Goal: Obtain resource: Obtain resource

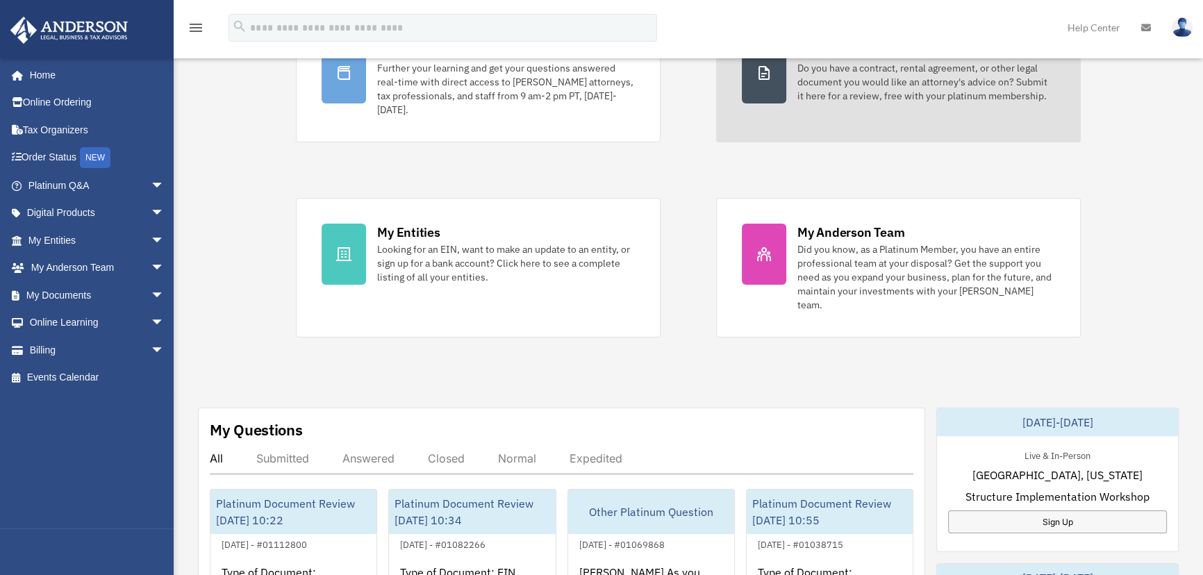
scroll to position [147, 0]
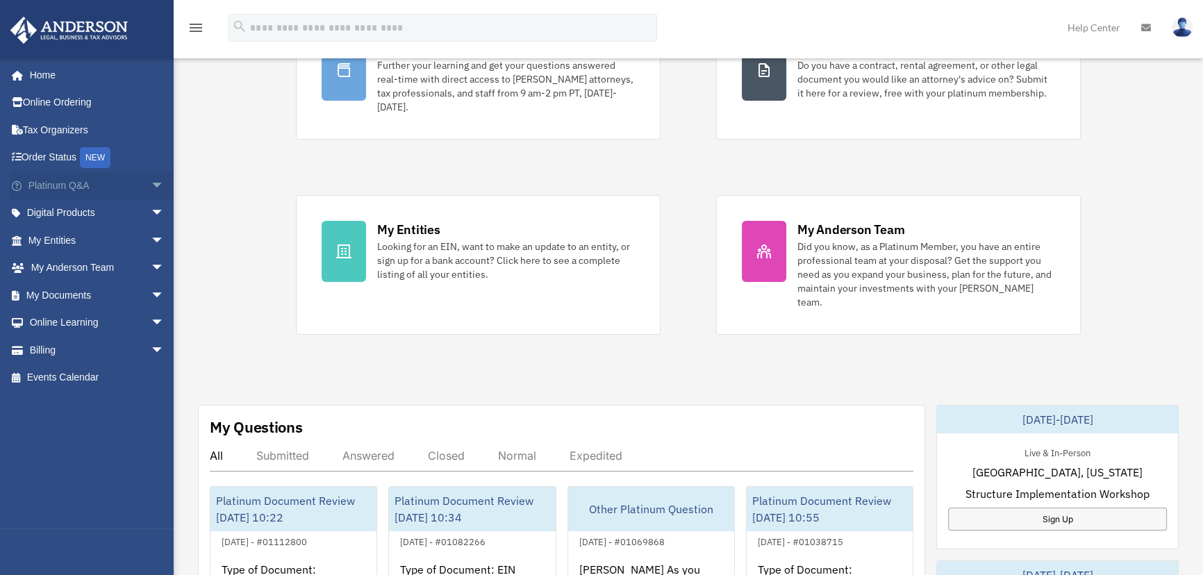
click at [151, 181] on span "arrow_drop_down" at bounding box center [165, 186] width 28 height 28
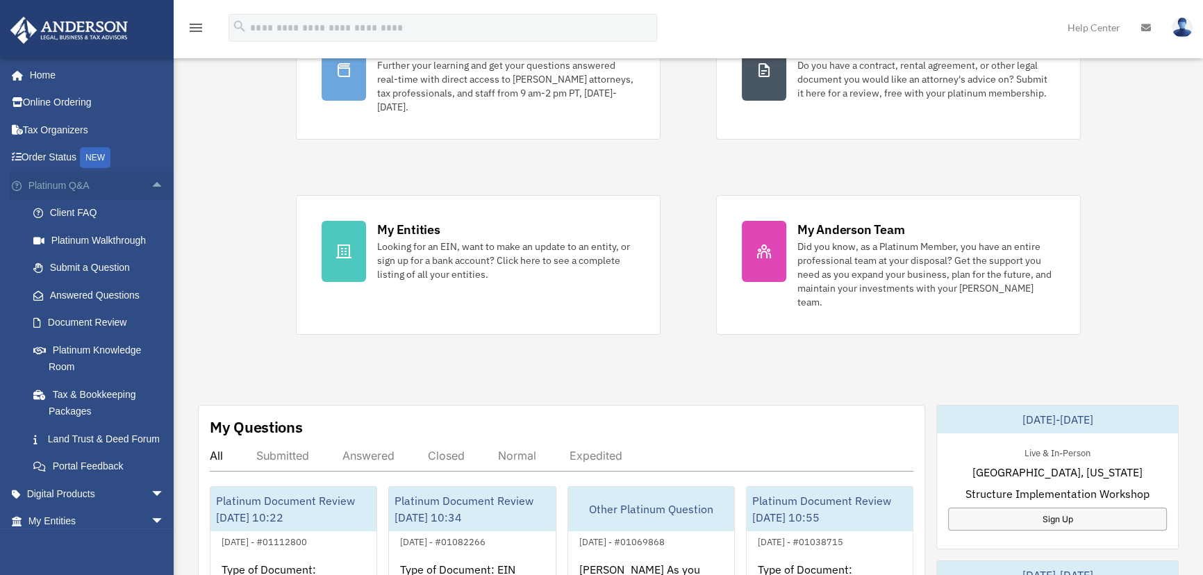
click at [151, 184] on span "arrow_drop_up" at bounding box center [165, 186] width 28 height 28
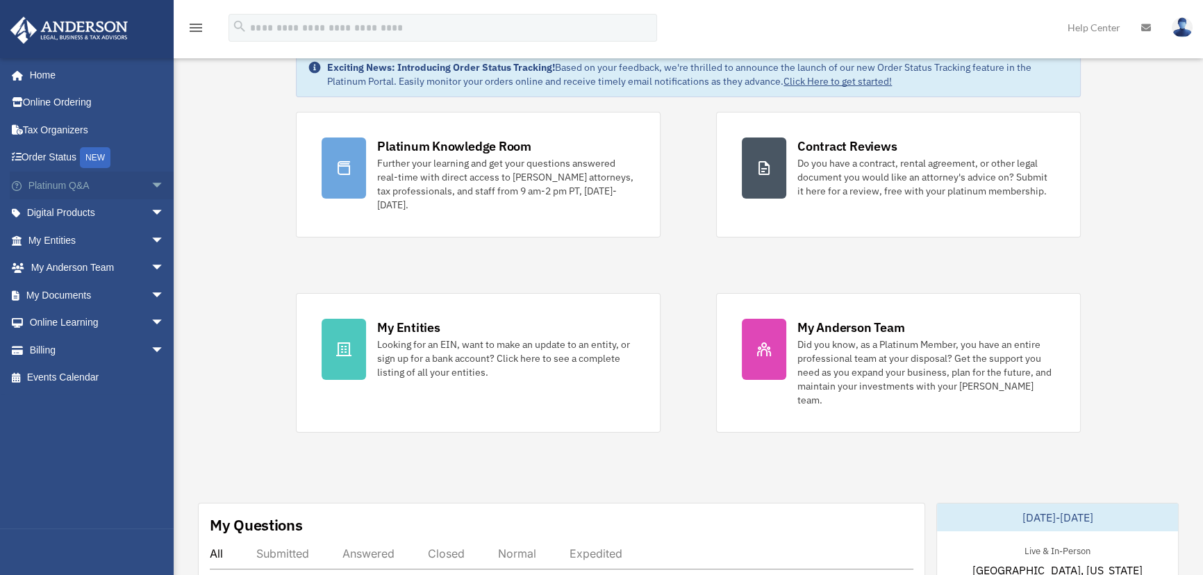
scroll to position [42, 0]
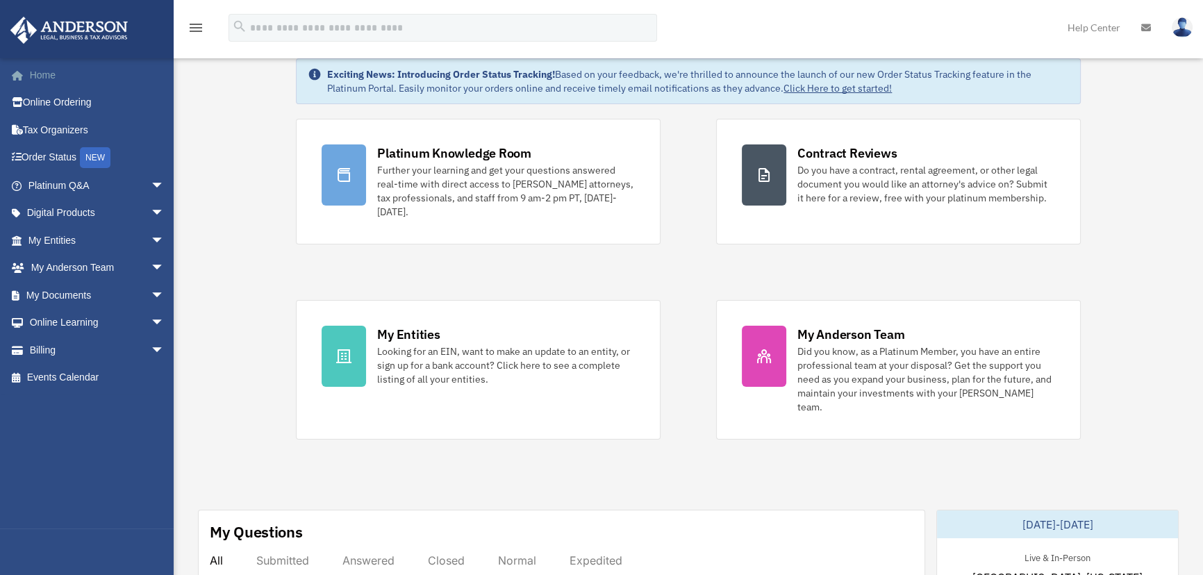
click at [49, 70] on link "Home" at bounding box center [98, 75] width 176 height 28
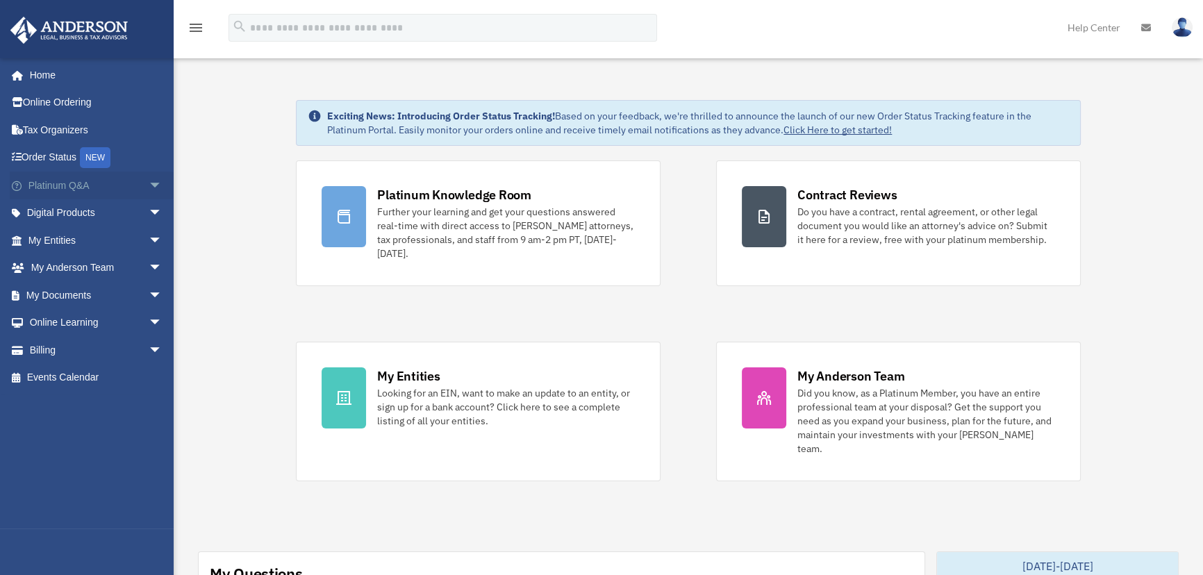
click at [154, 183] on span "arrow_drop_down" at bounding box center [163, 186] width 28 height 28
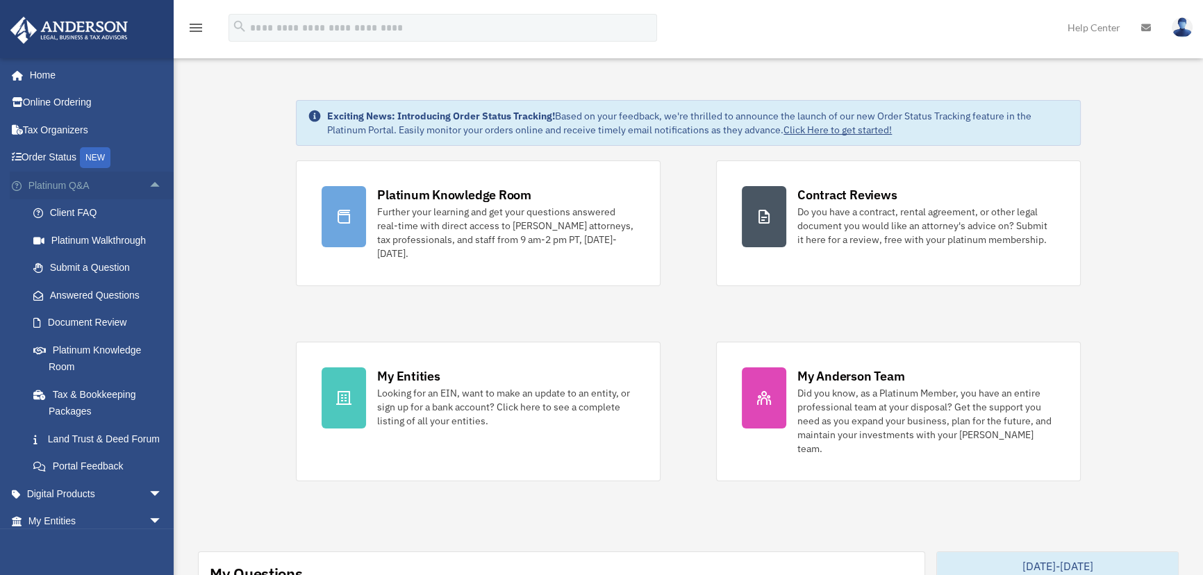
click at [154, 183] on span "arrow_drop_up" at bounding box center [163, 186] width 28 height 28
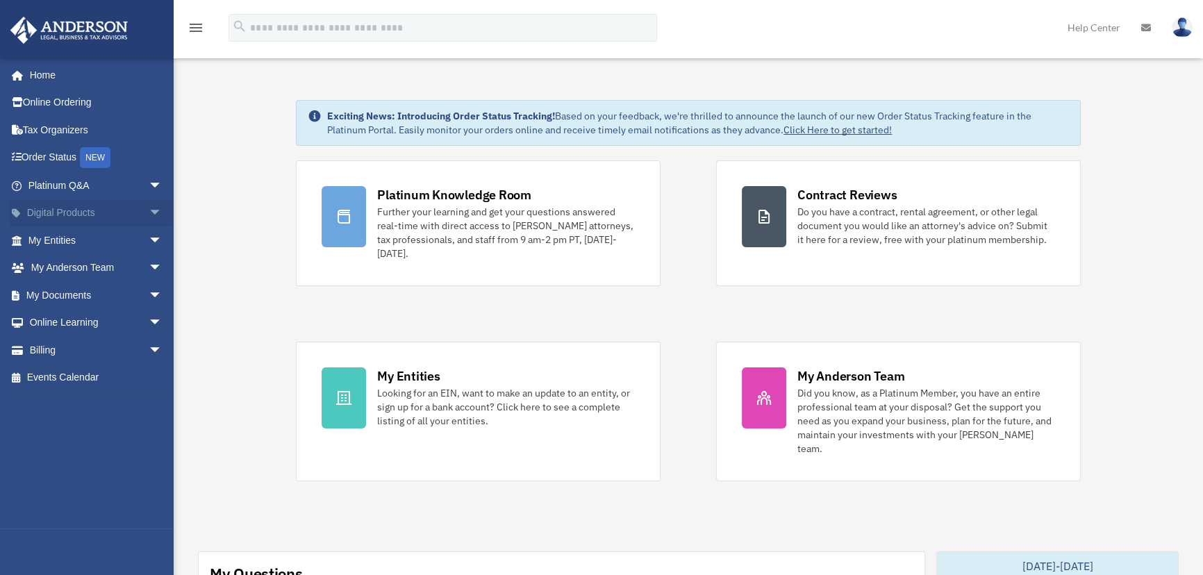
click at [149, 211] on span "arrow_drop_down" at bounding box center [163, 213] width 28 height 28
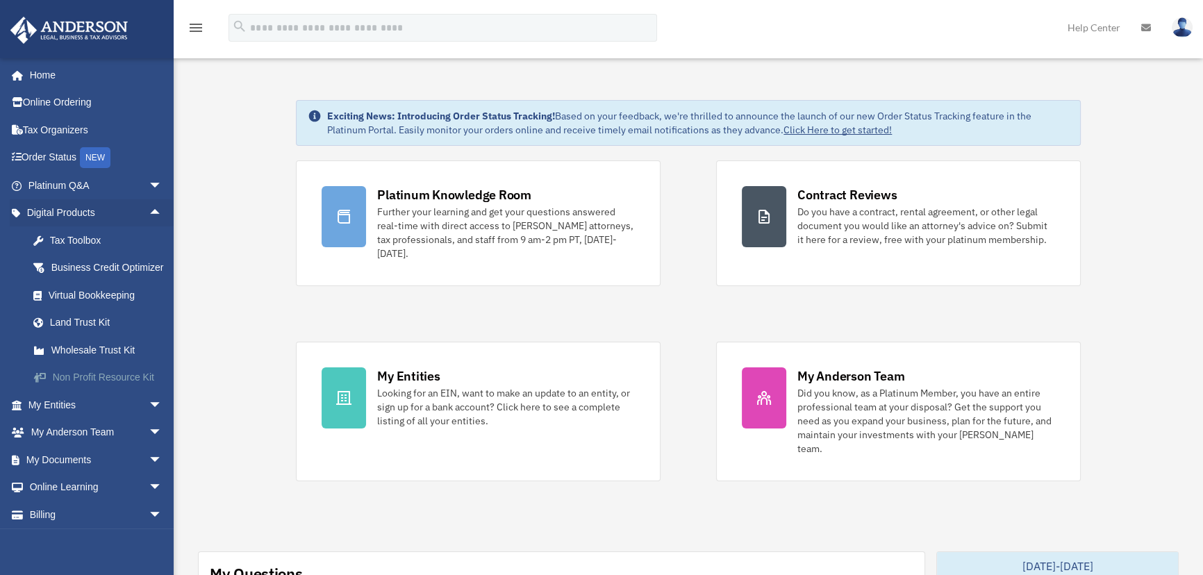
click at [94, 386] on div "Non Profit Resource Kit" at bounding box center [107, 377] width 117 height 17
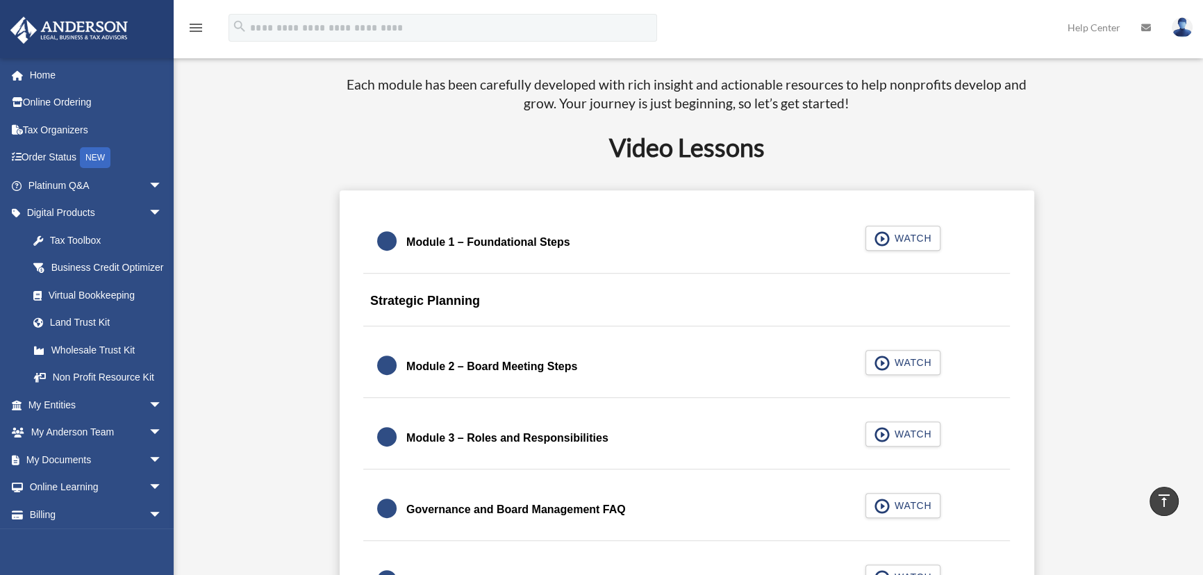
scroll to position [904, 0]
